Goal: Find specific page/section: Find specific page/section

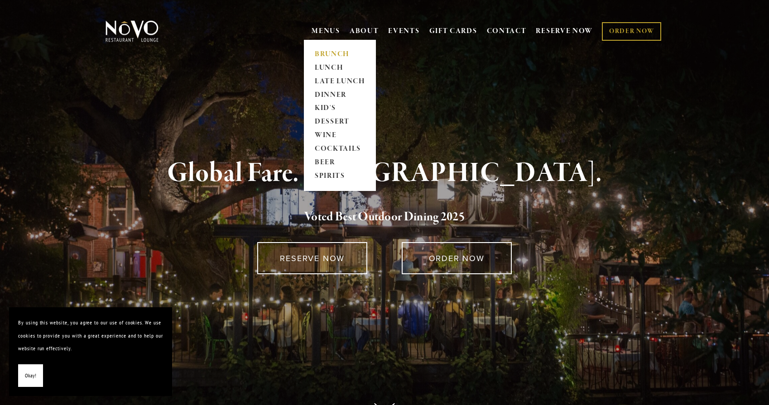
click at [311, 55] on link "BRUNCH" at bounding box center [339, 55] width 57 height 14
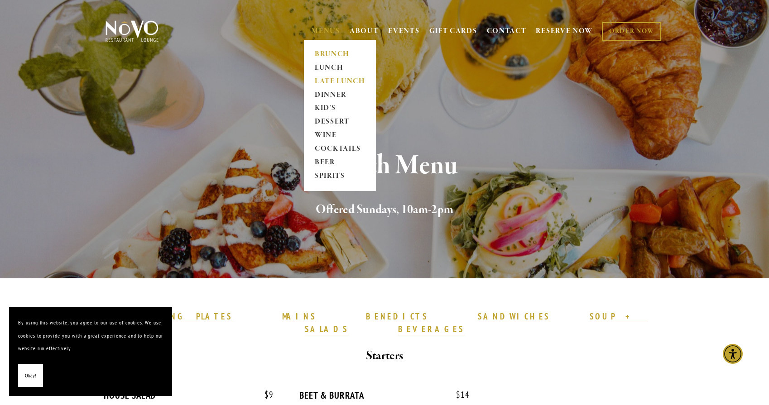
click at [318, 81] on link "LATE LUNCH" at bounding box center [339, 82] width 57 height 14
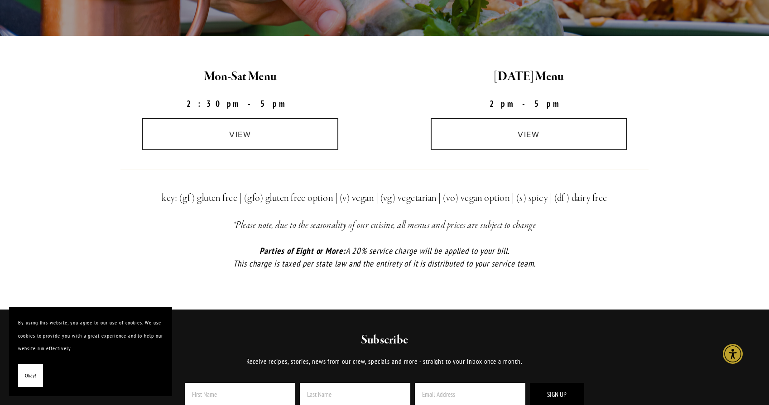
scroll to position [241, 0]
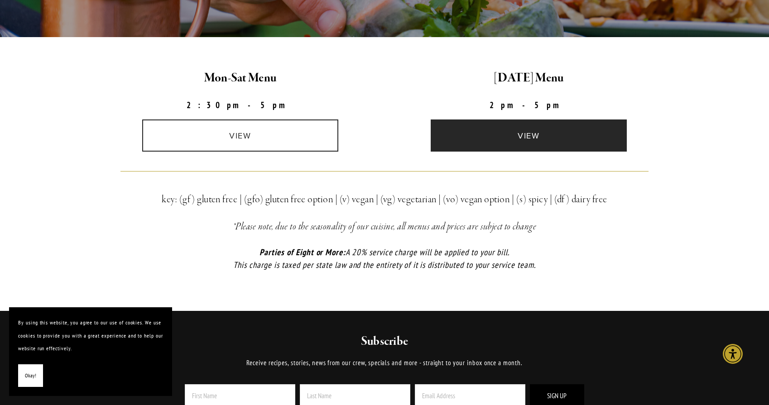
click at [528, 131] on link "view" at bounding box center [528, 135] width 196 height 32
